Goal: Navigation & Orientation: Understand site structure

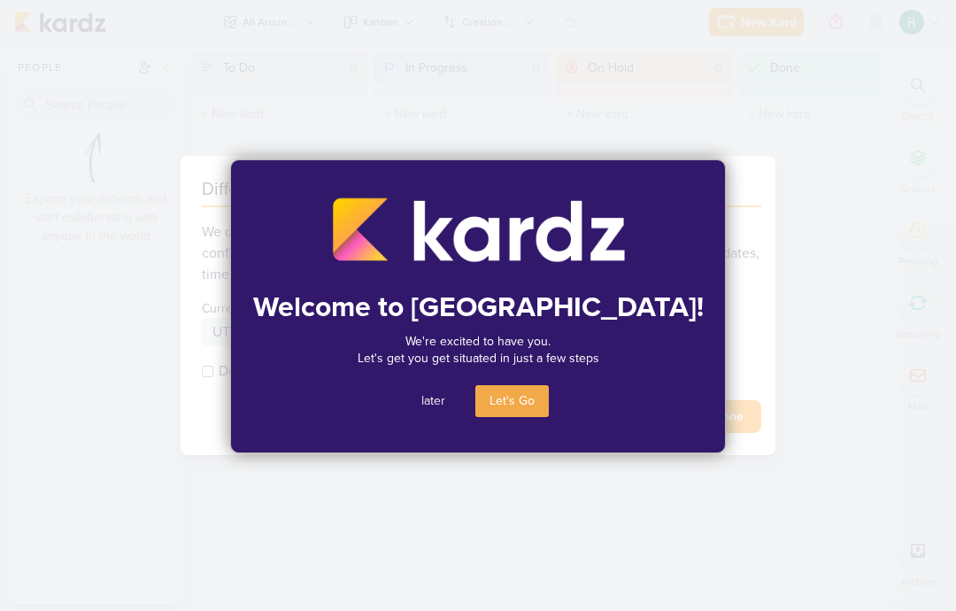
click at [433, 400] on button "later" at bounding box center [433, 401] width 52 height 32
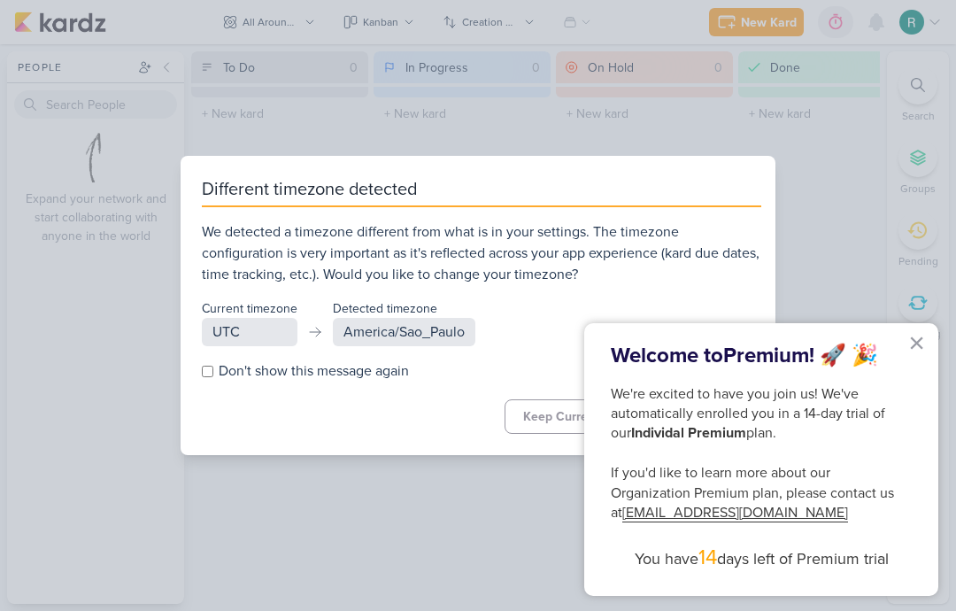
click at [901, 348] on p "Welcome to Premium ! 🚀 🎉" at bounding box center [761, 356] width 301 height 30
click at [911, 348] on button "×" at bounding box center [916, 342] width 17 height 28
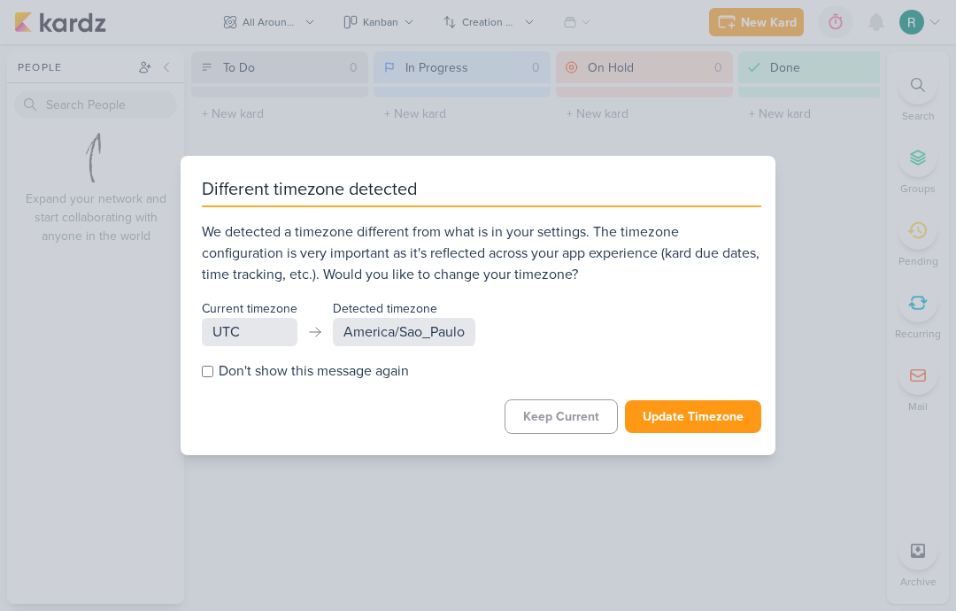
click at [702, 419] on button "Update Timezone" at bounding box center [693, 416] width 136 height 33
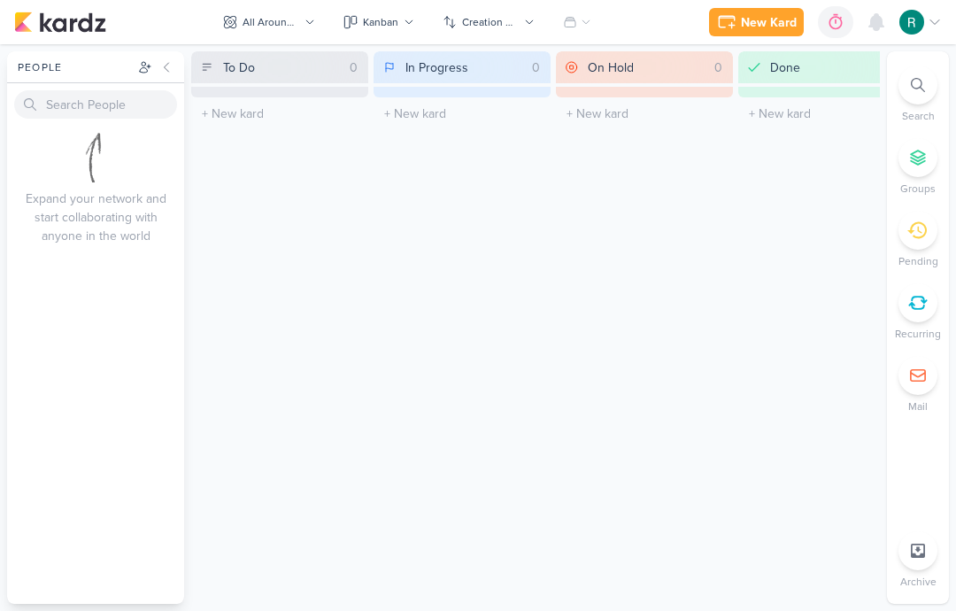
click at [286, 17] on div "All Around Me" at bounding box center [270, 22] width 57 height 16
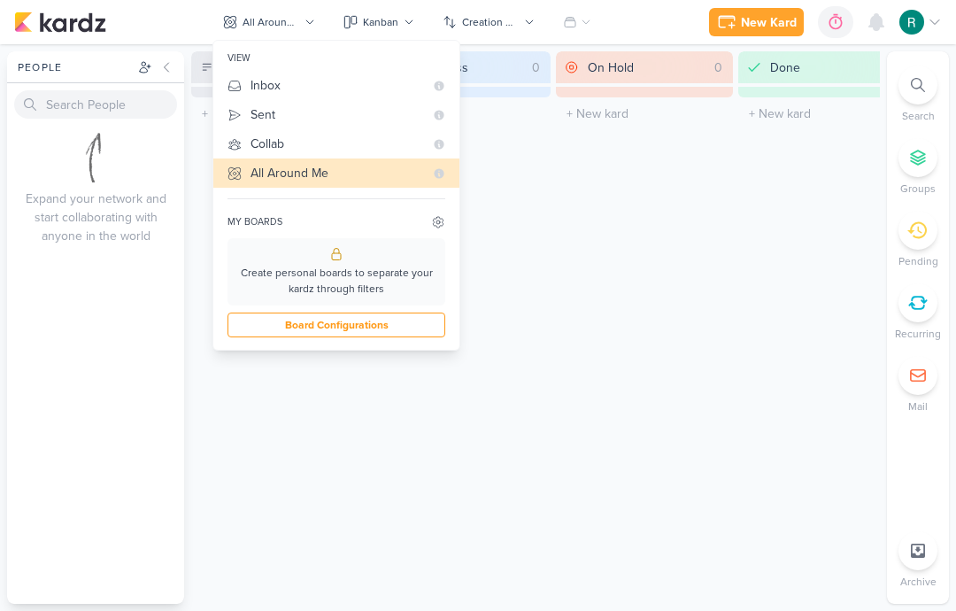
click at [937, 30] on div at bounding box center [920, 22] width 42 height 25
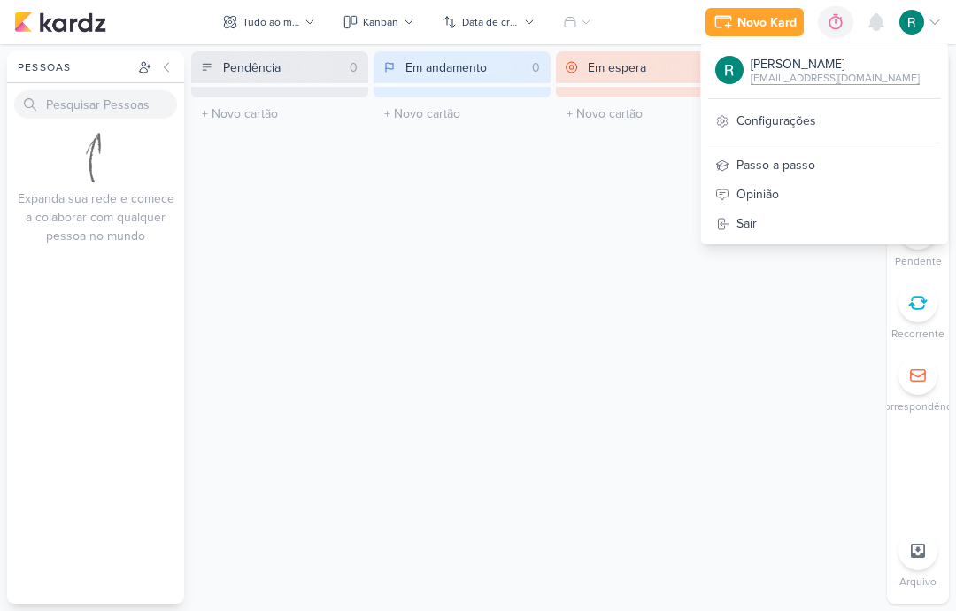
click at [68, 58] on div "Pessoas" at bounding box center [95, 67] width 177 height 32
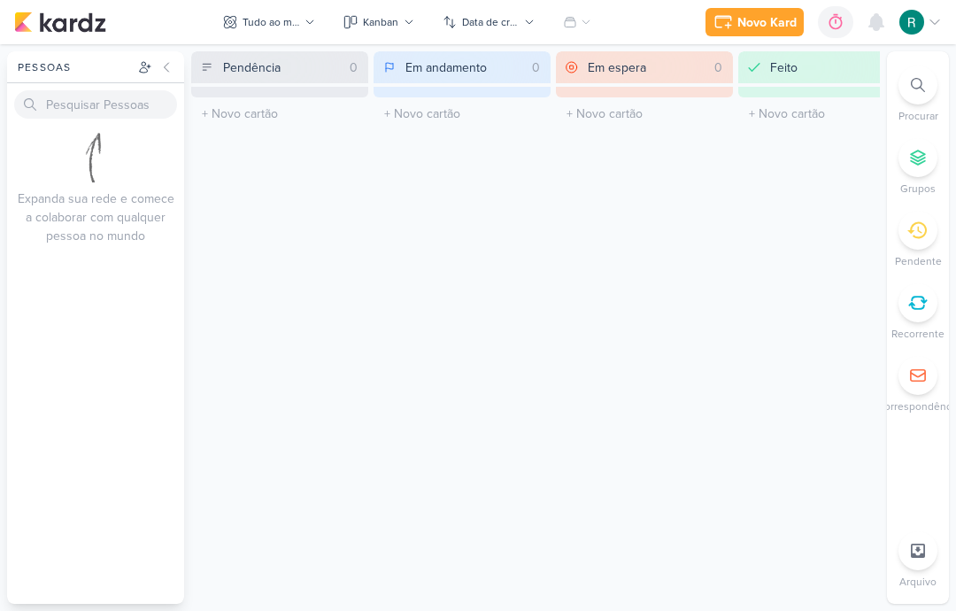
click at [143, 61] on icon at bounding box center [145, 67] width 14 height 14
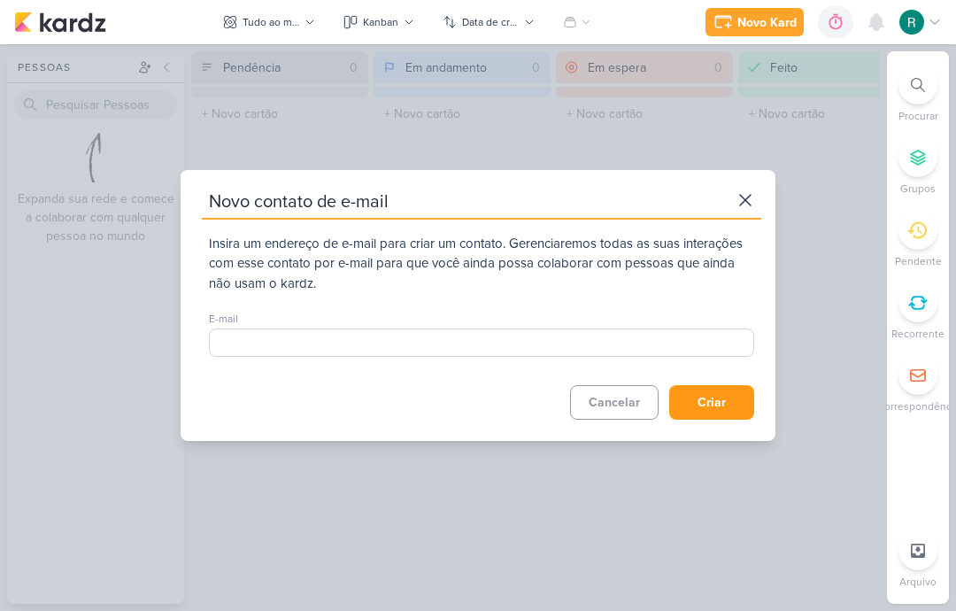
click at [748, 191] on icon at bounding box center [744, 199] width 21 height 21
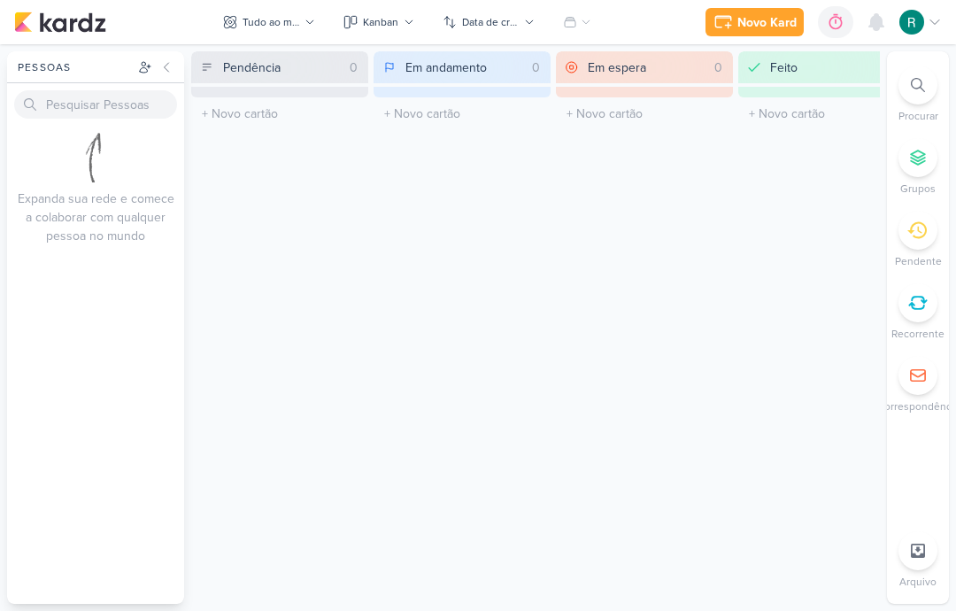
click at [927, 156] on div at bounding box center [917, 157] width 39 height 39
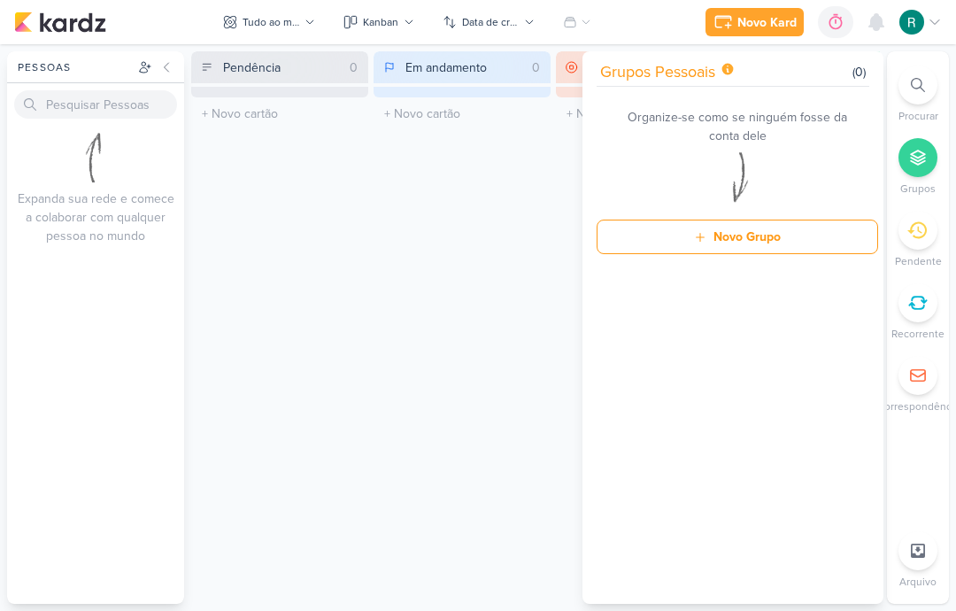
click at [517, 472] on div "Em andamento 0 O título do kard deve ter menos de 100 caracteres" at bounding box center [461, 327] width 177 height 552
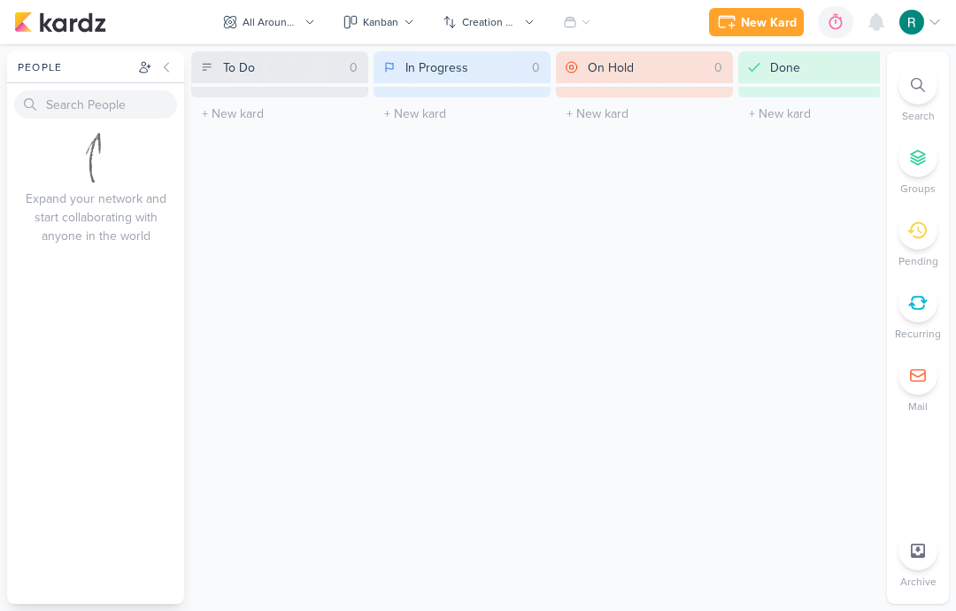
click at [264, 23] on div "All Around Me" at bounding box center [270, 22] width 57 height 16
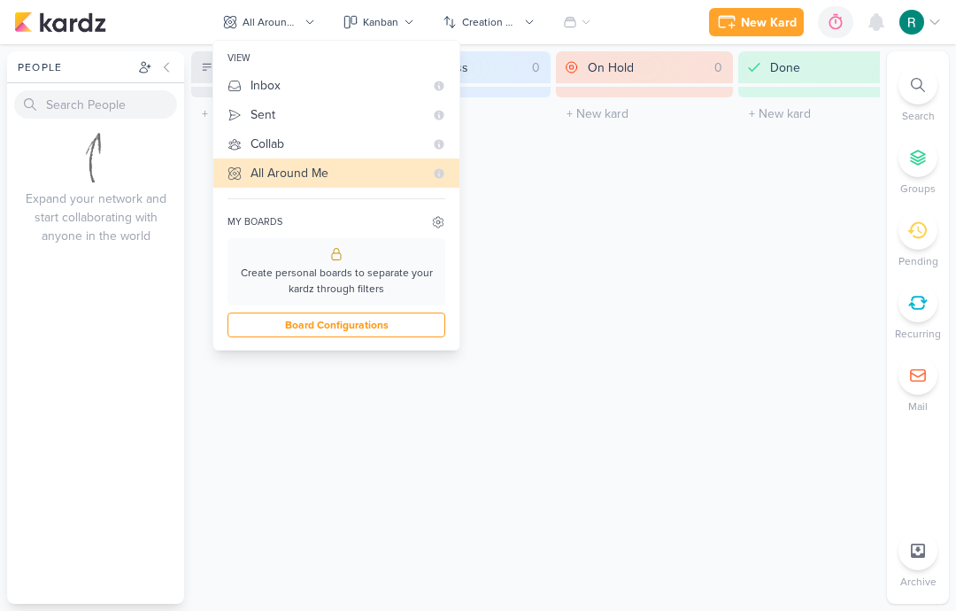
click at [180, 348] on div "Expand your network and start collaborating with anyone in the world" at bounding box center [95, 365] width 177 height 478
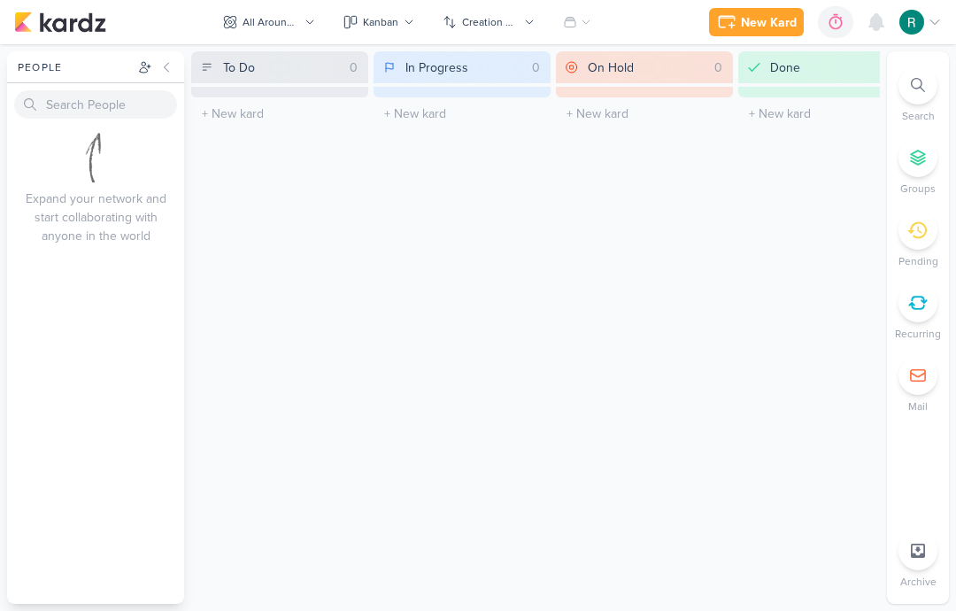
click at [376, 13] on button "Kanban" at bounding box center [379, 22] width 92 height 28
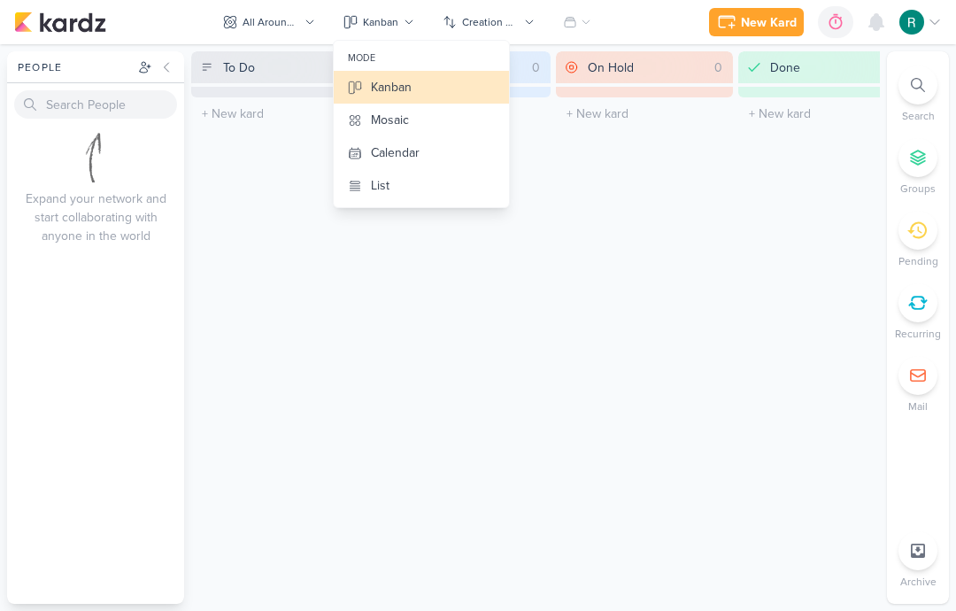
click at [285, 27] on div "All Around Me" at bounding box center [270, 22] width 57 height 16
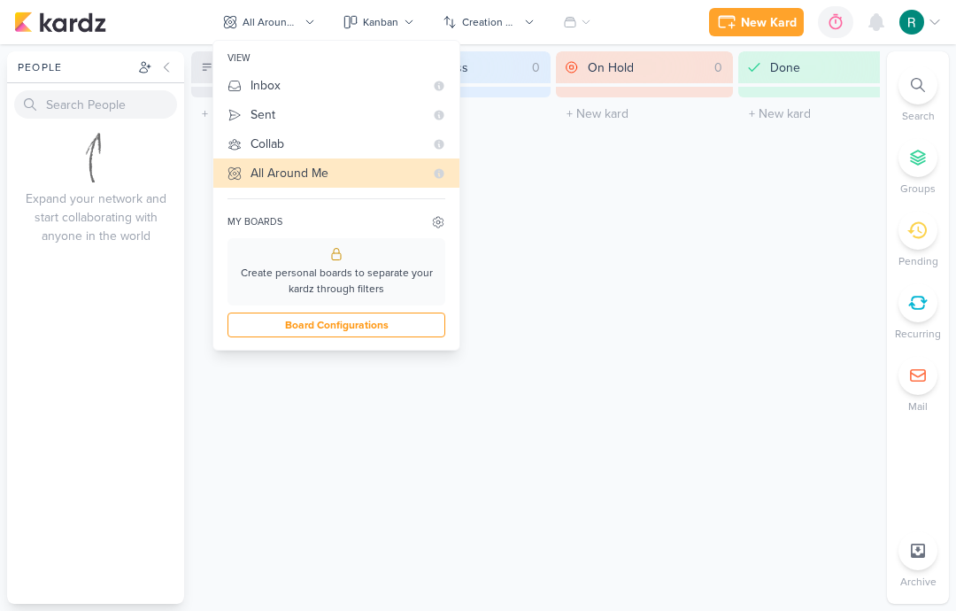
click at [367, 76] on div "Inbox" at bounding box center [336, 85] width 173 height 19
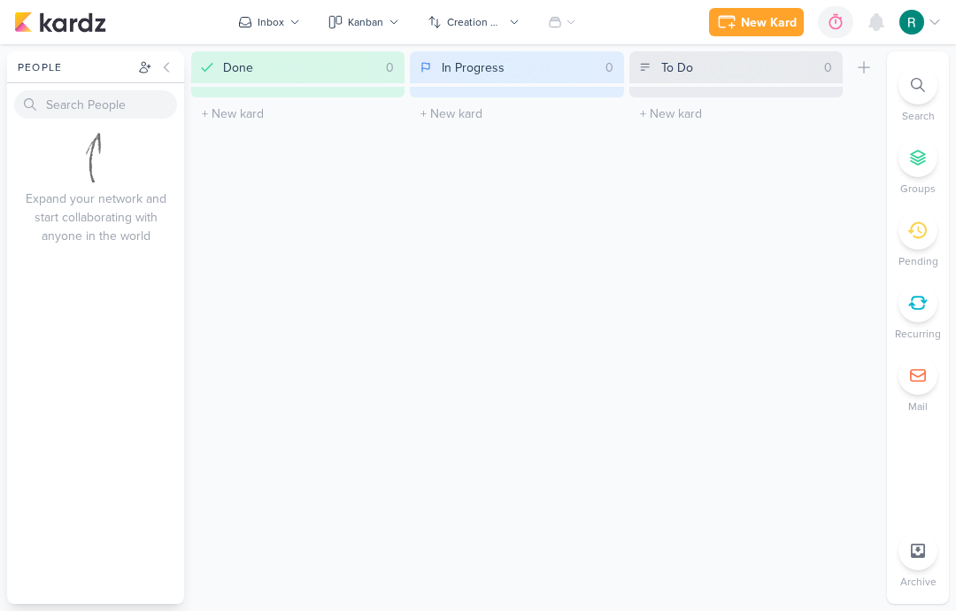
click at [280, 25] on div "Inbox" at bounding box center [270, 22] width 27 height 16
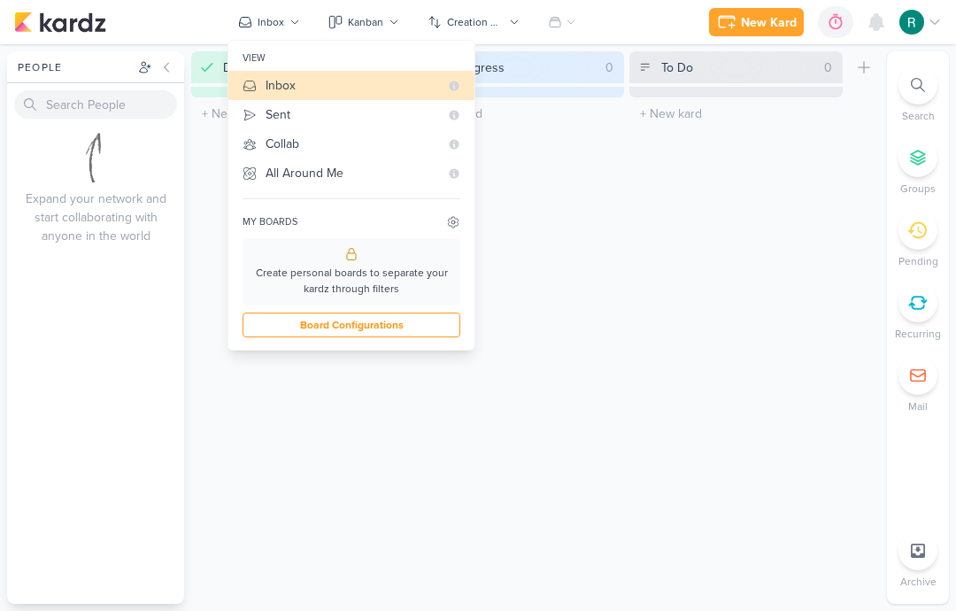
click at [379, 150] on div "Collab" at bounding box center [351, 143] width 173 height 19
